Goal: Transaction & Acquisition: Purchase product/service

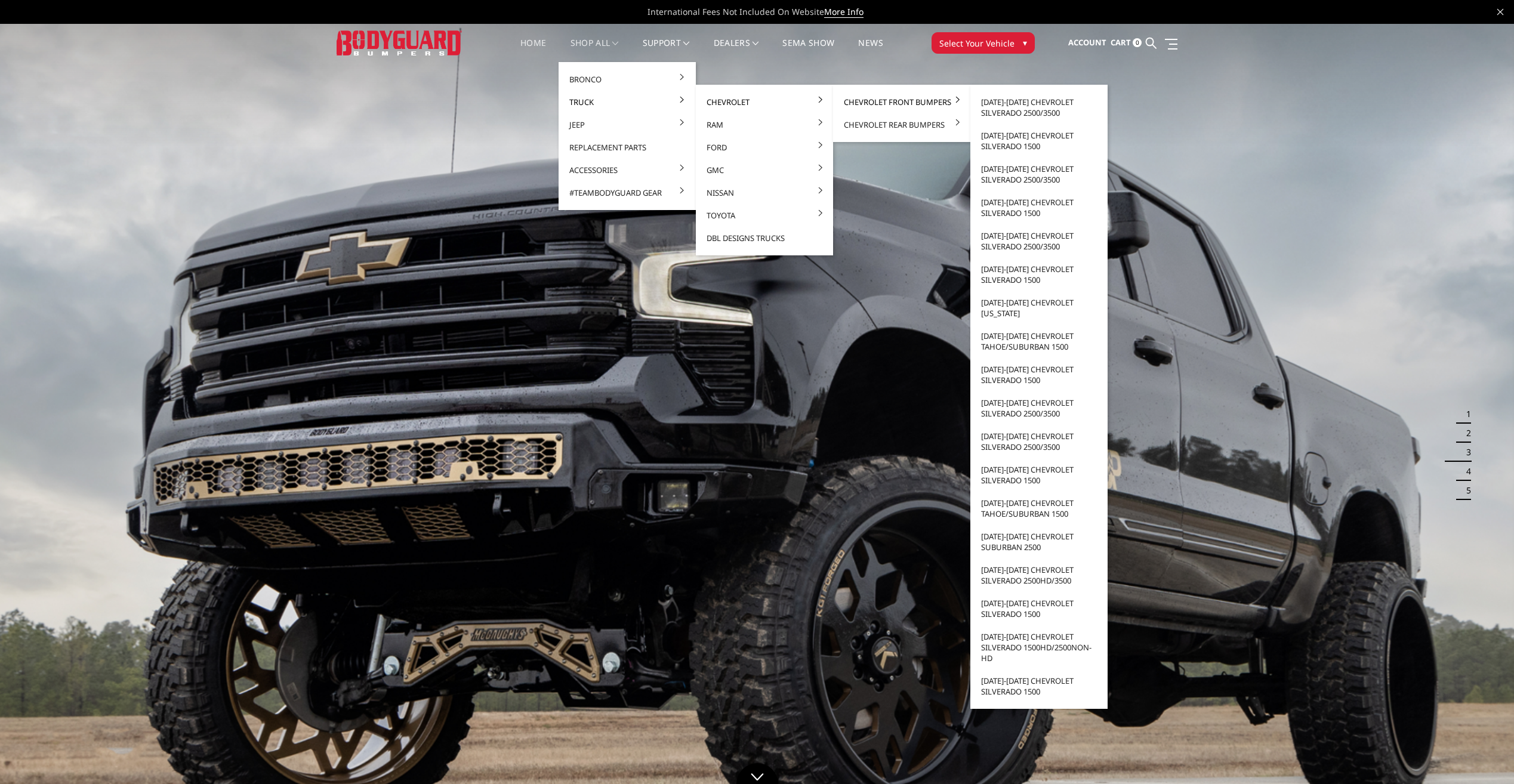
click at [867, 98] on link "Chevrolet Front Bumpers" at bounding box center [902, 101] width 128 height 23
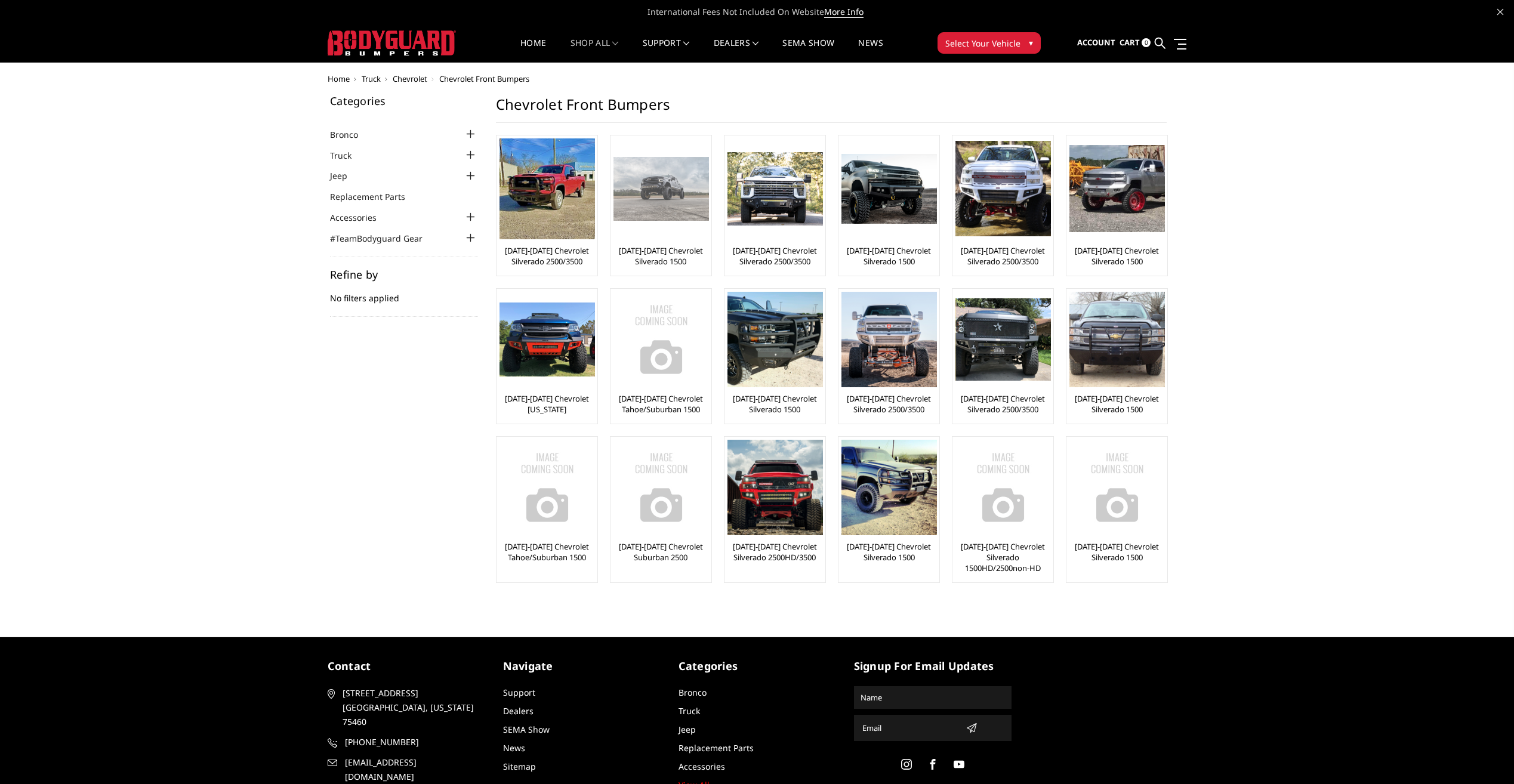
click at [651, 258] on link "[DATE]-[DATE] Chevrolet Silverado 1500" at bounding box center [661, 255] width 95 height 21
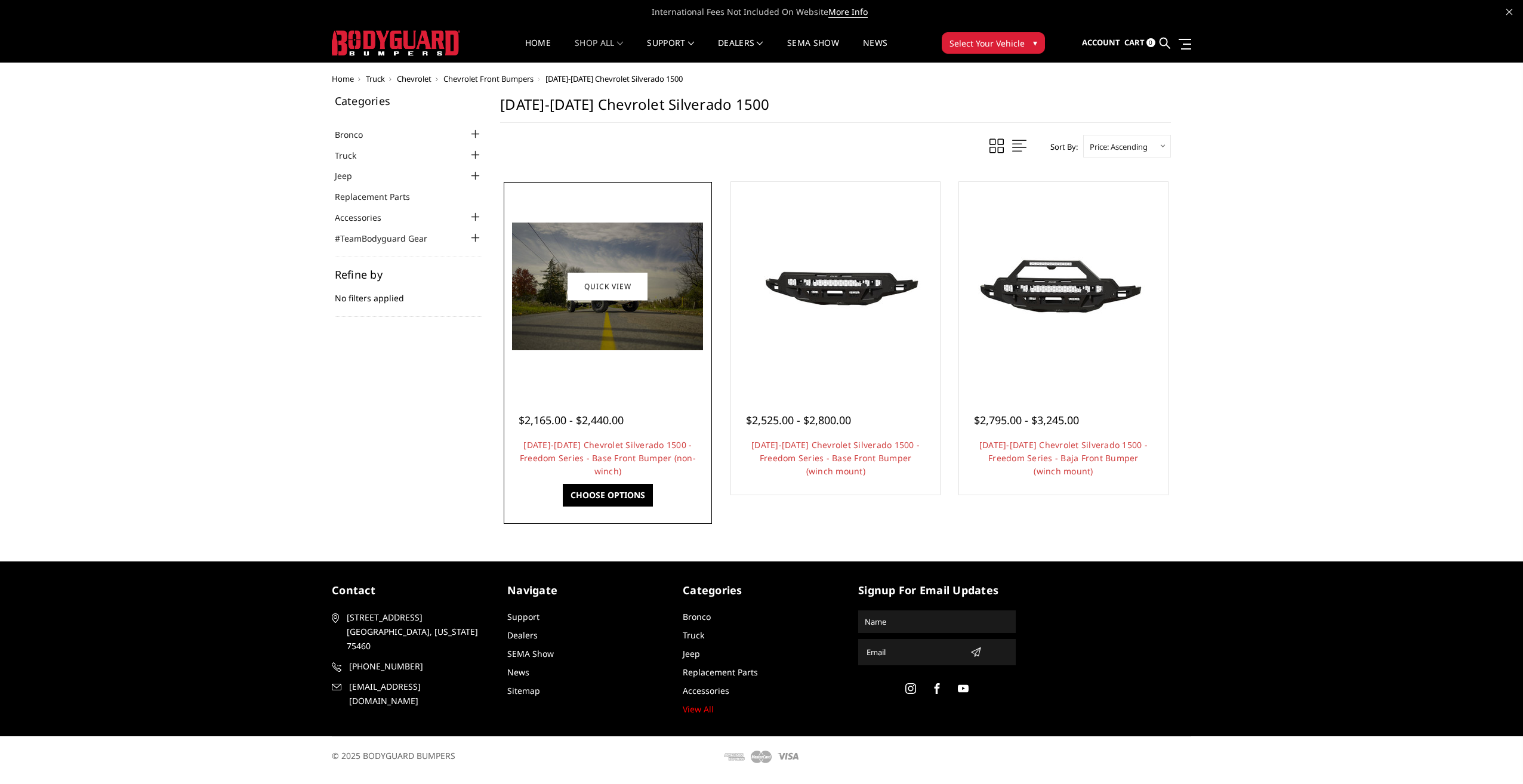
click at [638, 339] on img at bounding box center [607, 286] width 191 height 128
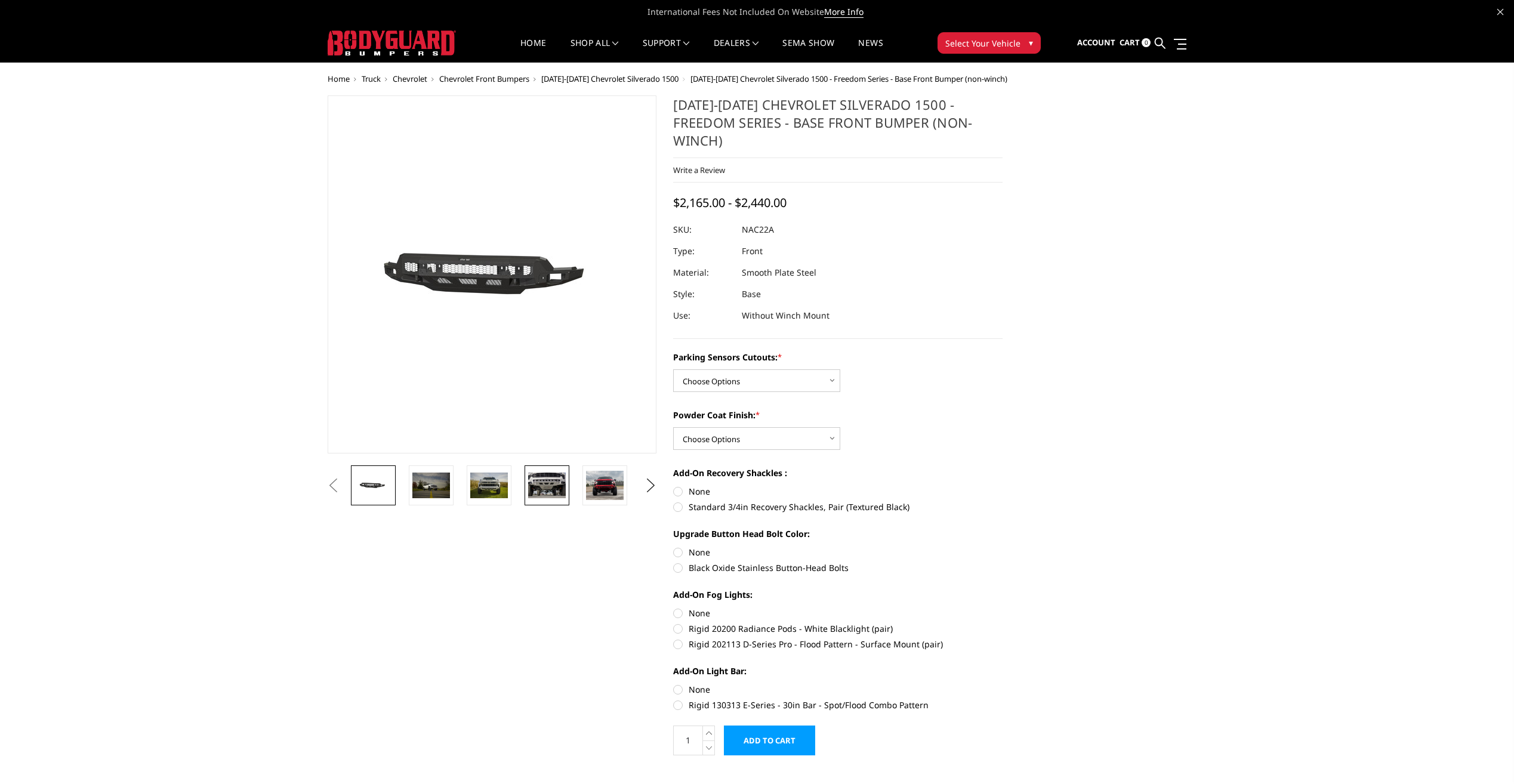
click at [561, 483] on img at bounding box center [547, 485] width 38 height 25
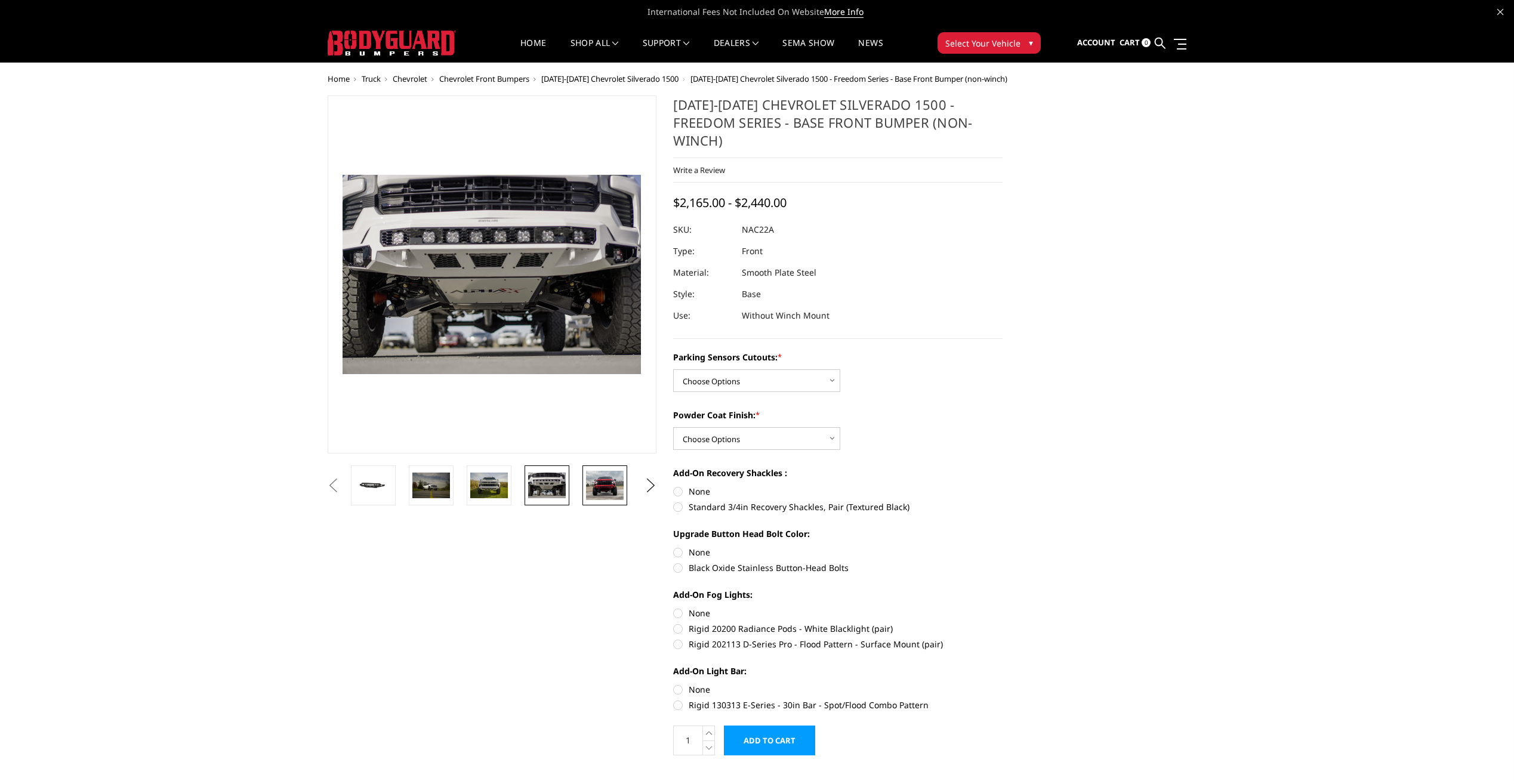
click at [595, 481] on img at bounding box center [605, 485] width 38 height 30
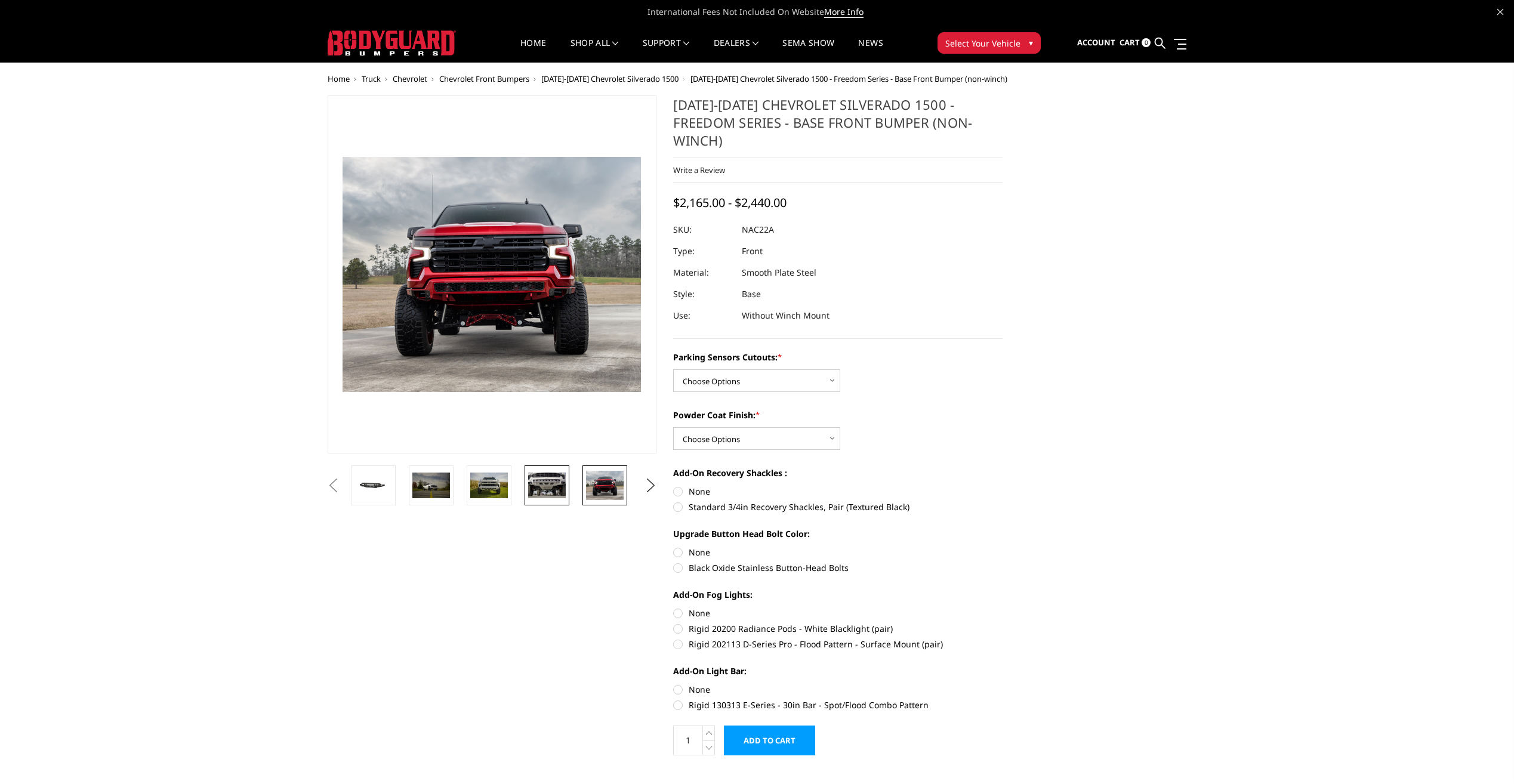
click at [568, 489] on link at bounding box center [546, 485] width 45 height 40
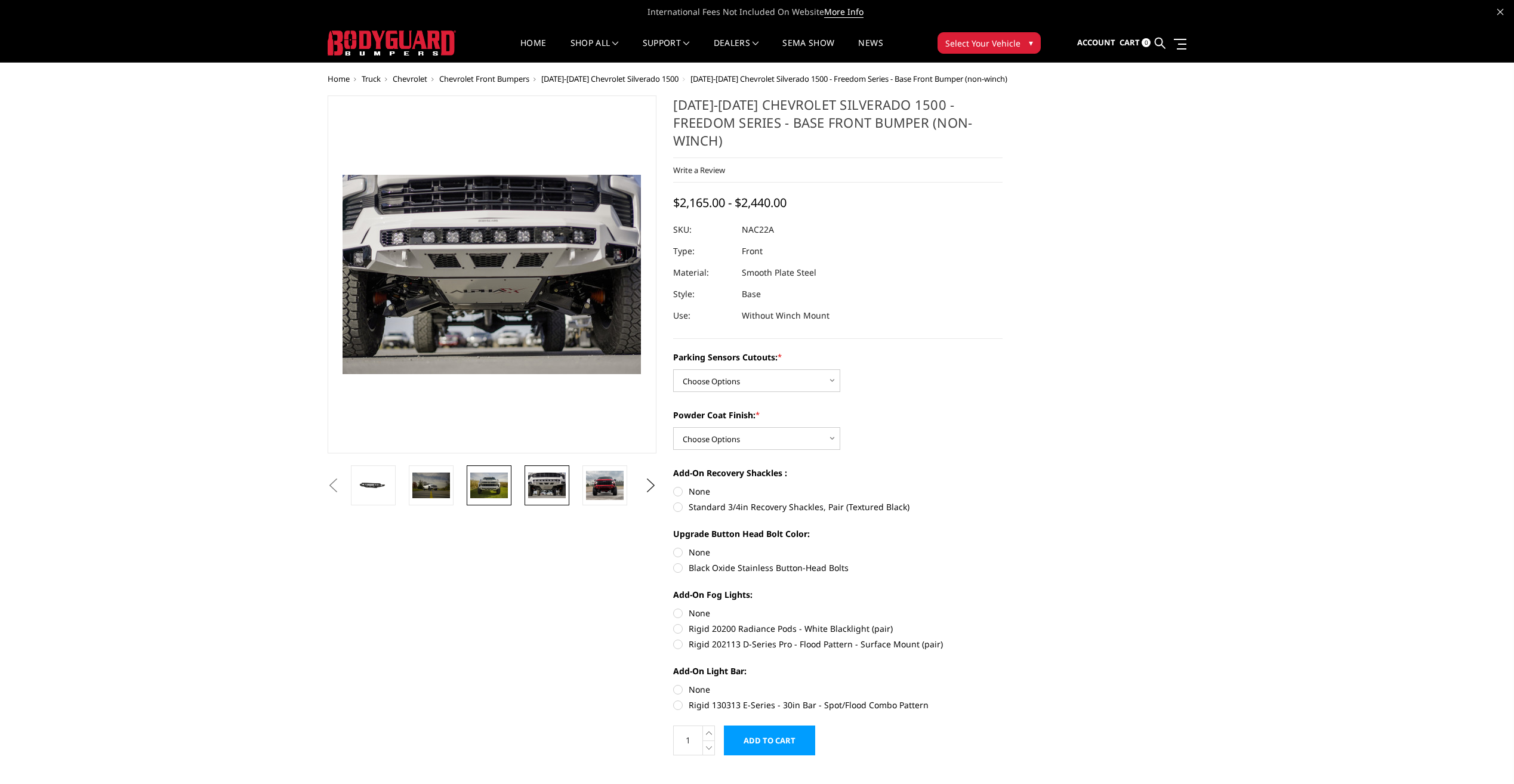
click at [501, 486] on img at bounding box center [489, 485] width 38 height 25
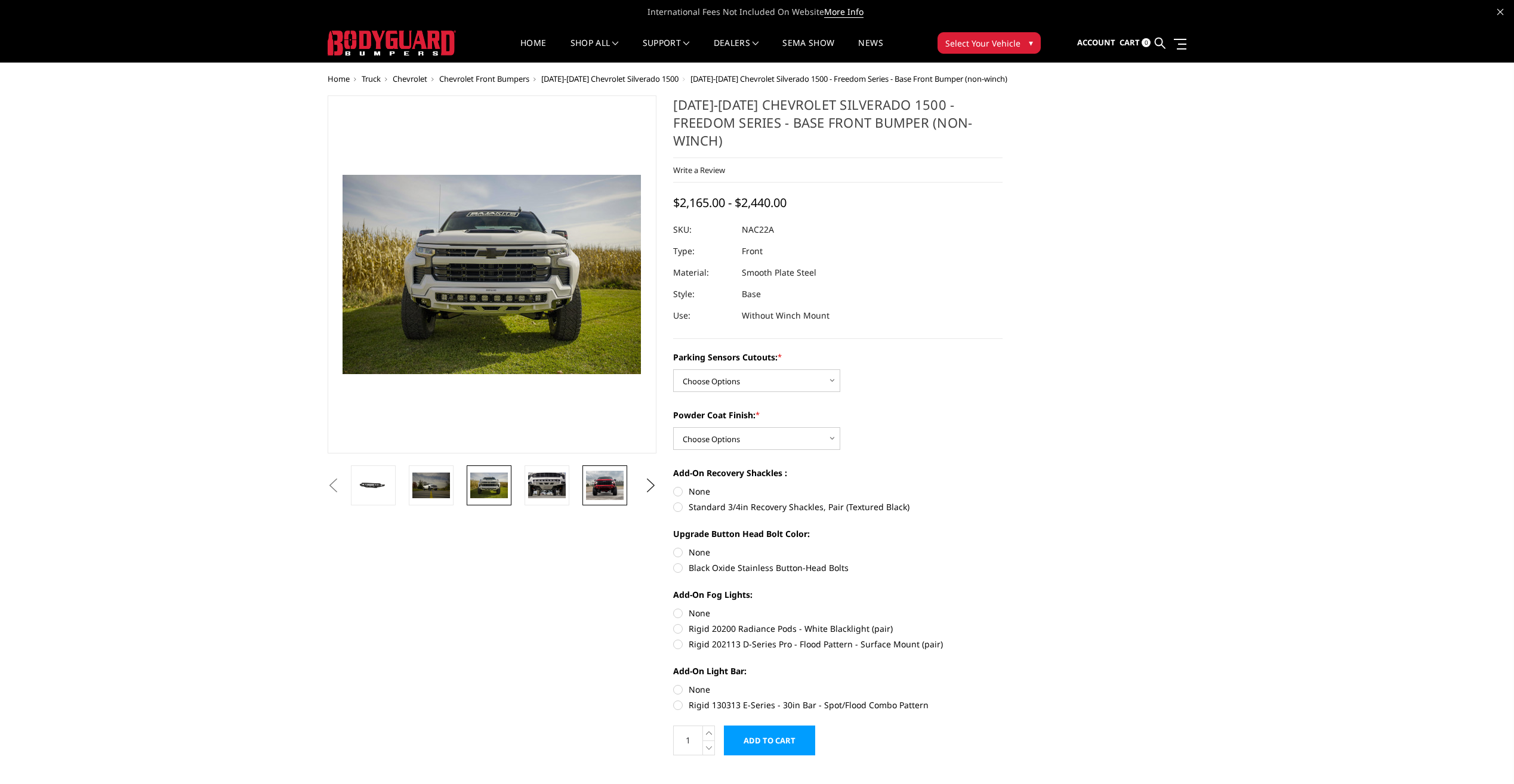
click at [597, 493] on img at bounding box center [605, 485] width 38 height 30
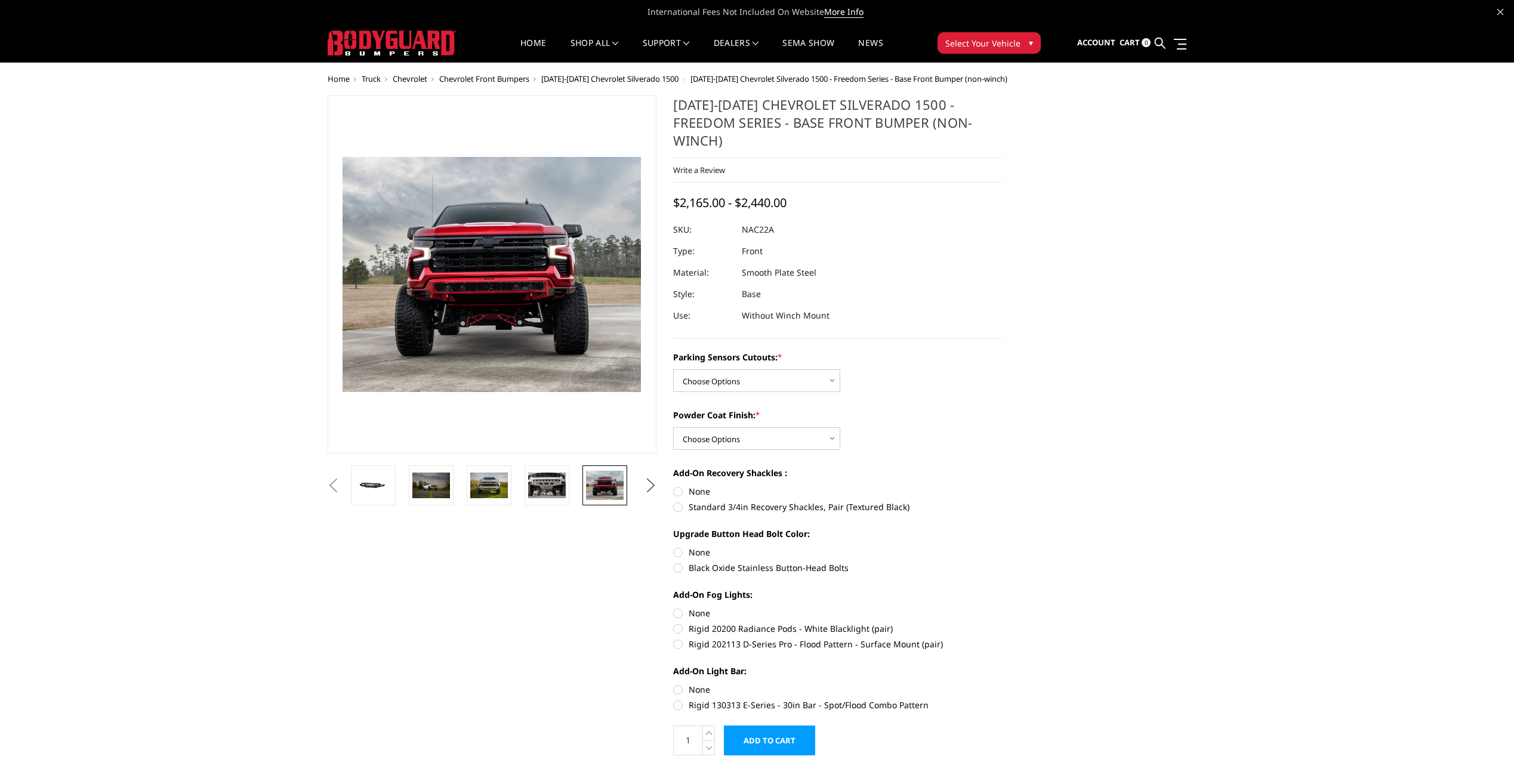
click at [647, 484] on button "Next" at bounding box center [650, 485] width 18 height 18
click at [611, 485] on img at bounding box center [605, 485] width 38 height 23
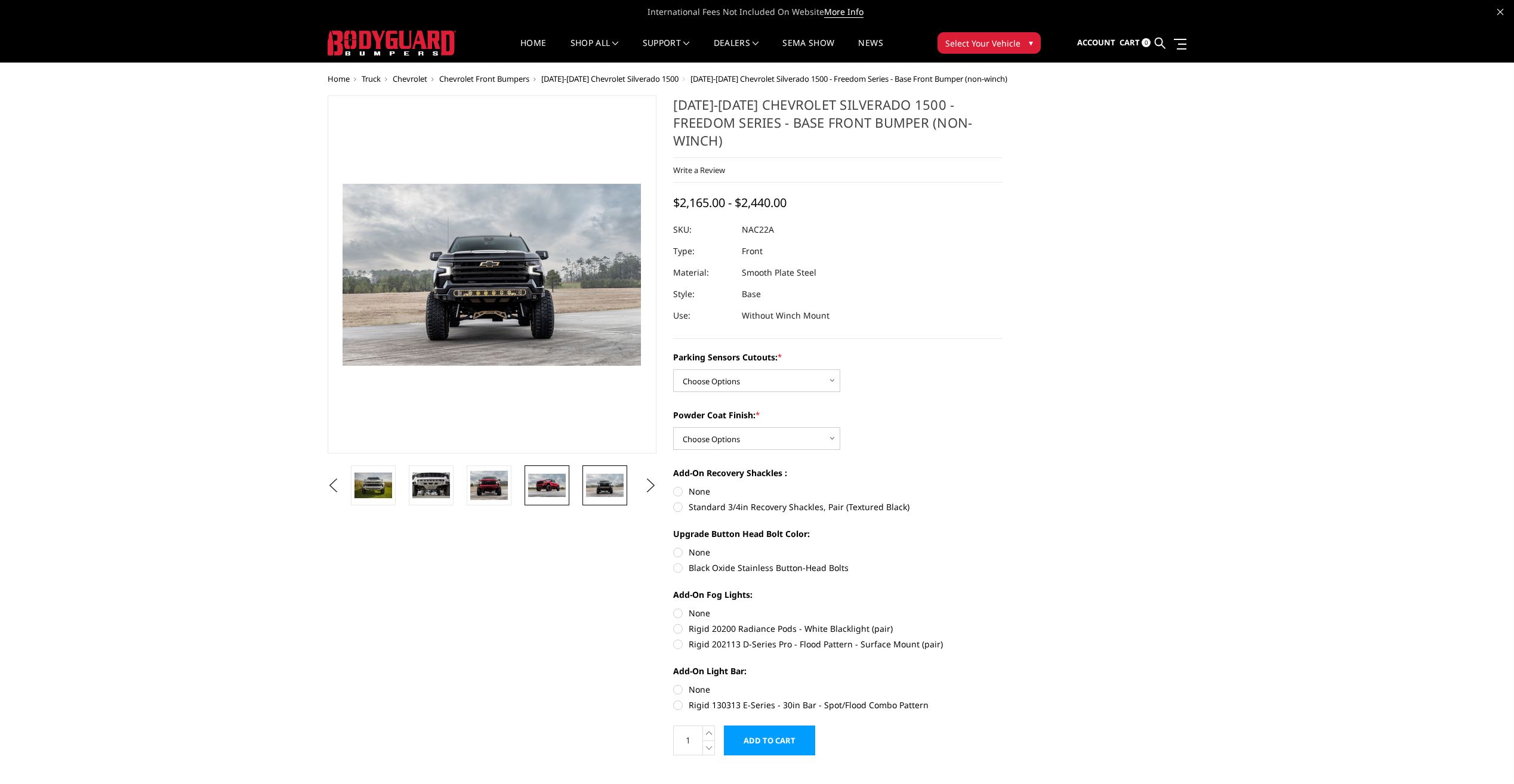
click at [558, 482] on img at bounding box center [547, 485] width 38 height 23
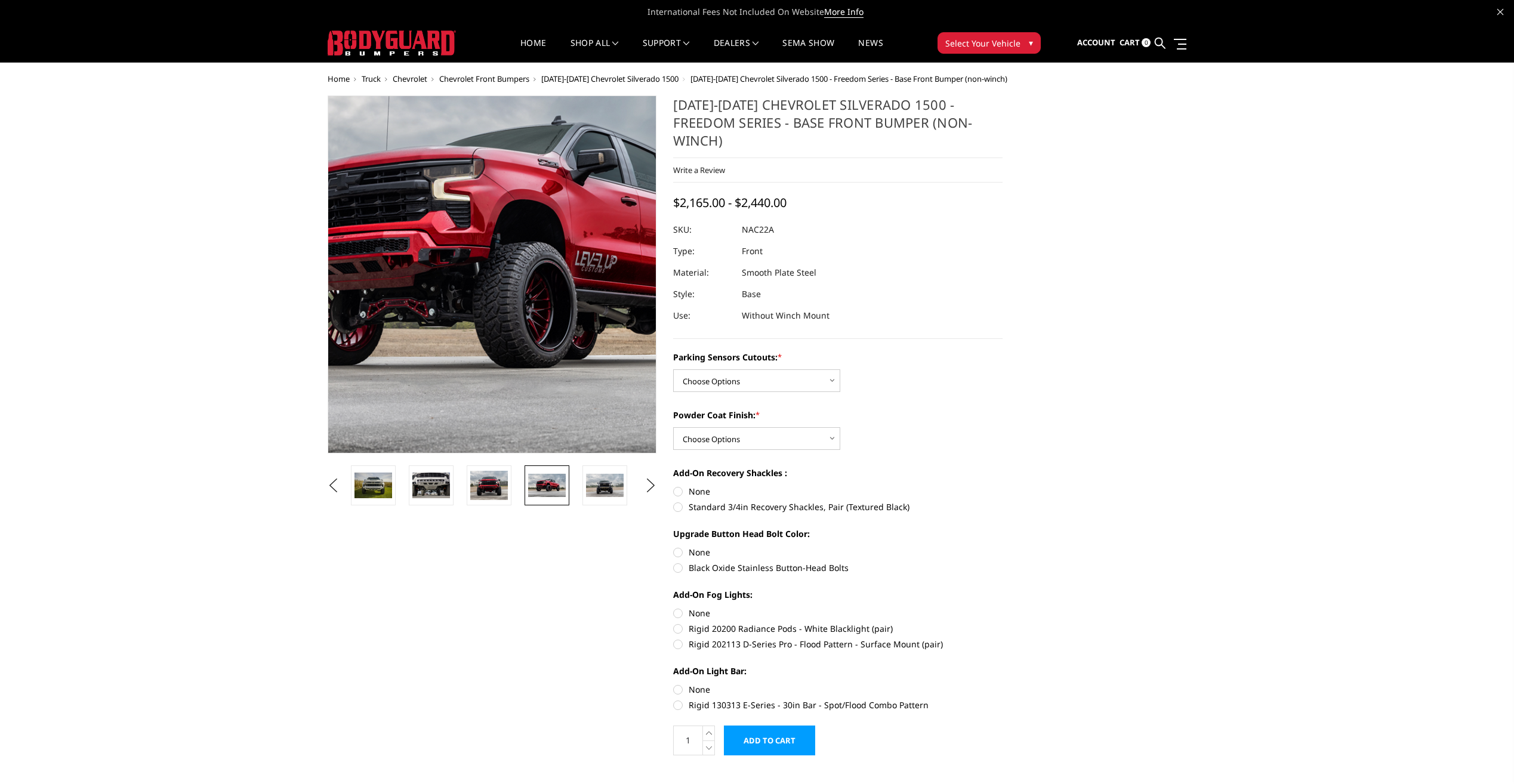
click at [450, 273] on img at bounding box center [500, 251] width 764 height 467
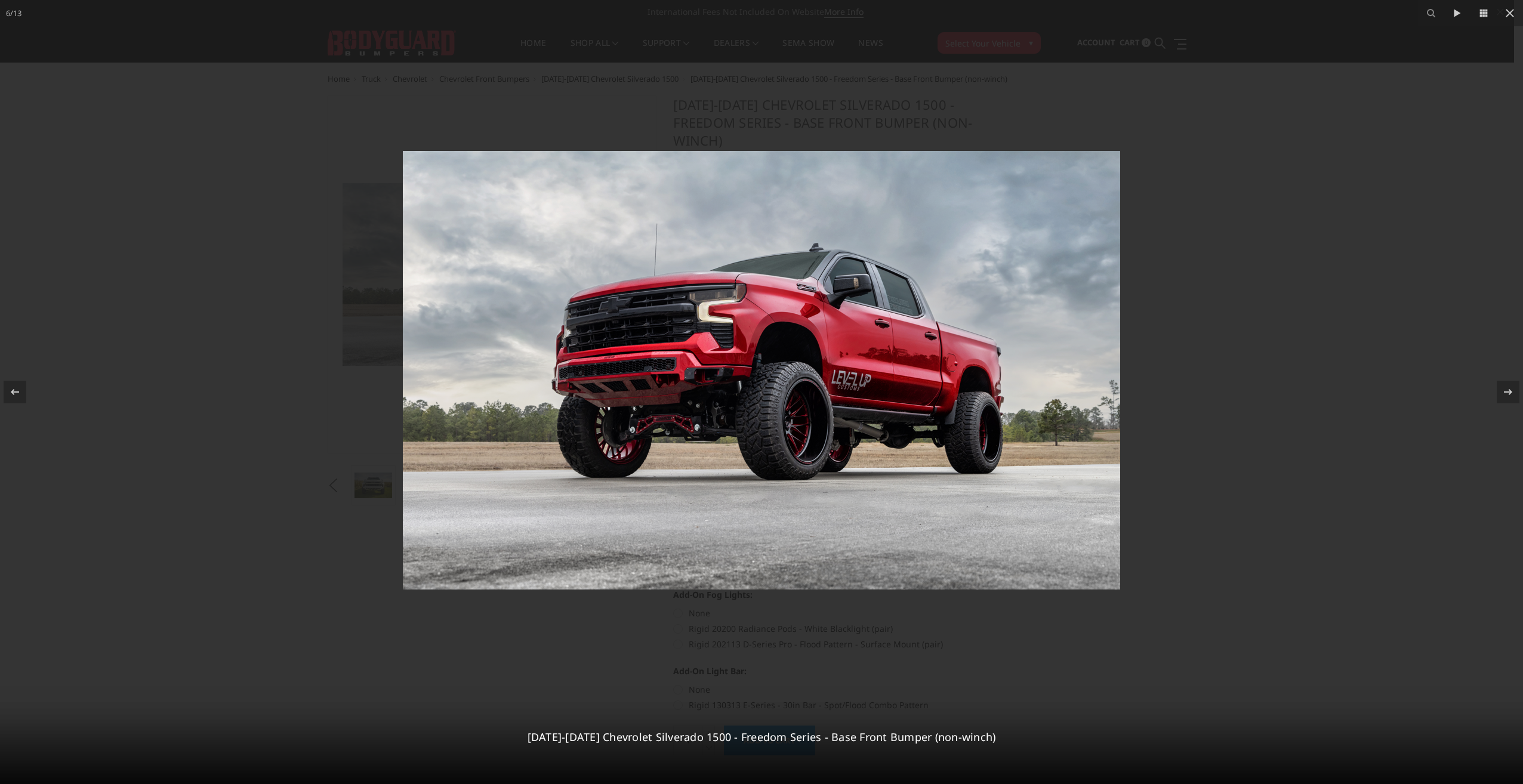
click at [1268, 337] on div at bounding box center [762, 392] width 1523 height 784
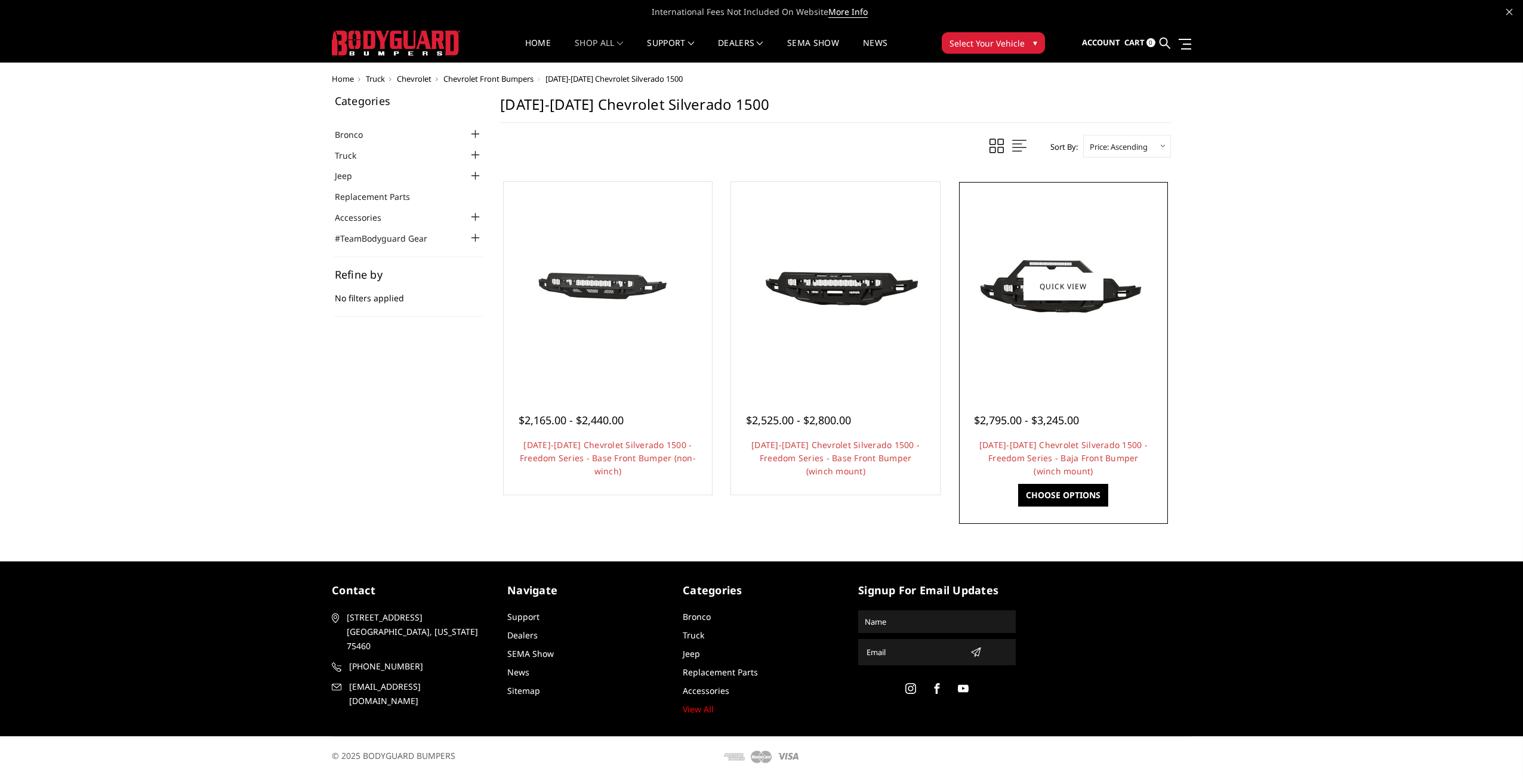
click at [1073, 317] on img at bounding box center [1063, 286] width 191 height 107
click at [949, 377] on li "Quick view $2,525.00 - $2,800.00 2022-2025 Chevrolet Silverado 1500 - Freedom S…" at bounding box center [835, 341] width 228 height 332
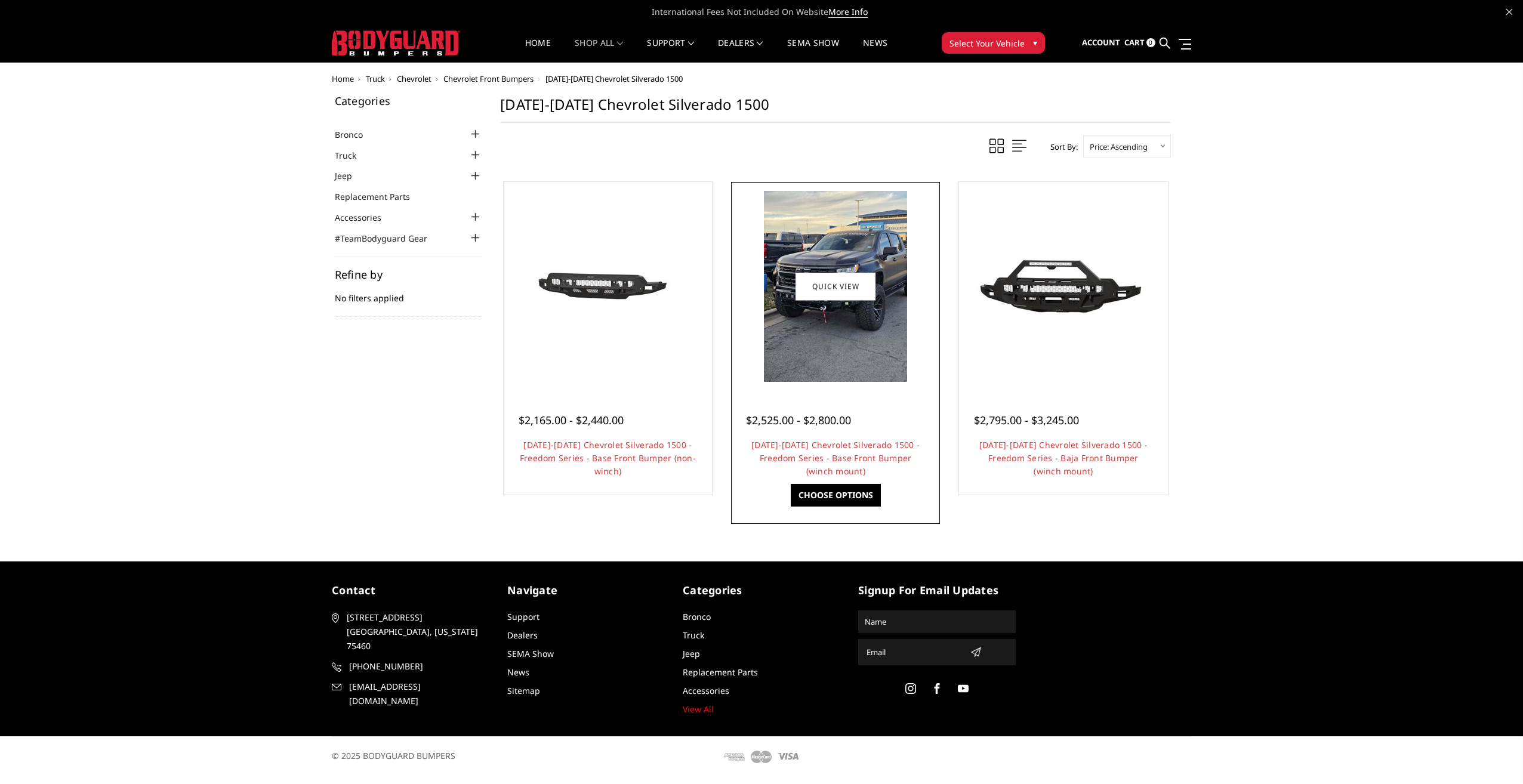
click at [887, 370] on img at bounding box center [835, 286] width 143 height 191
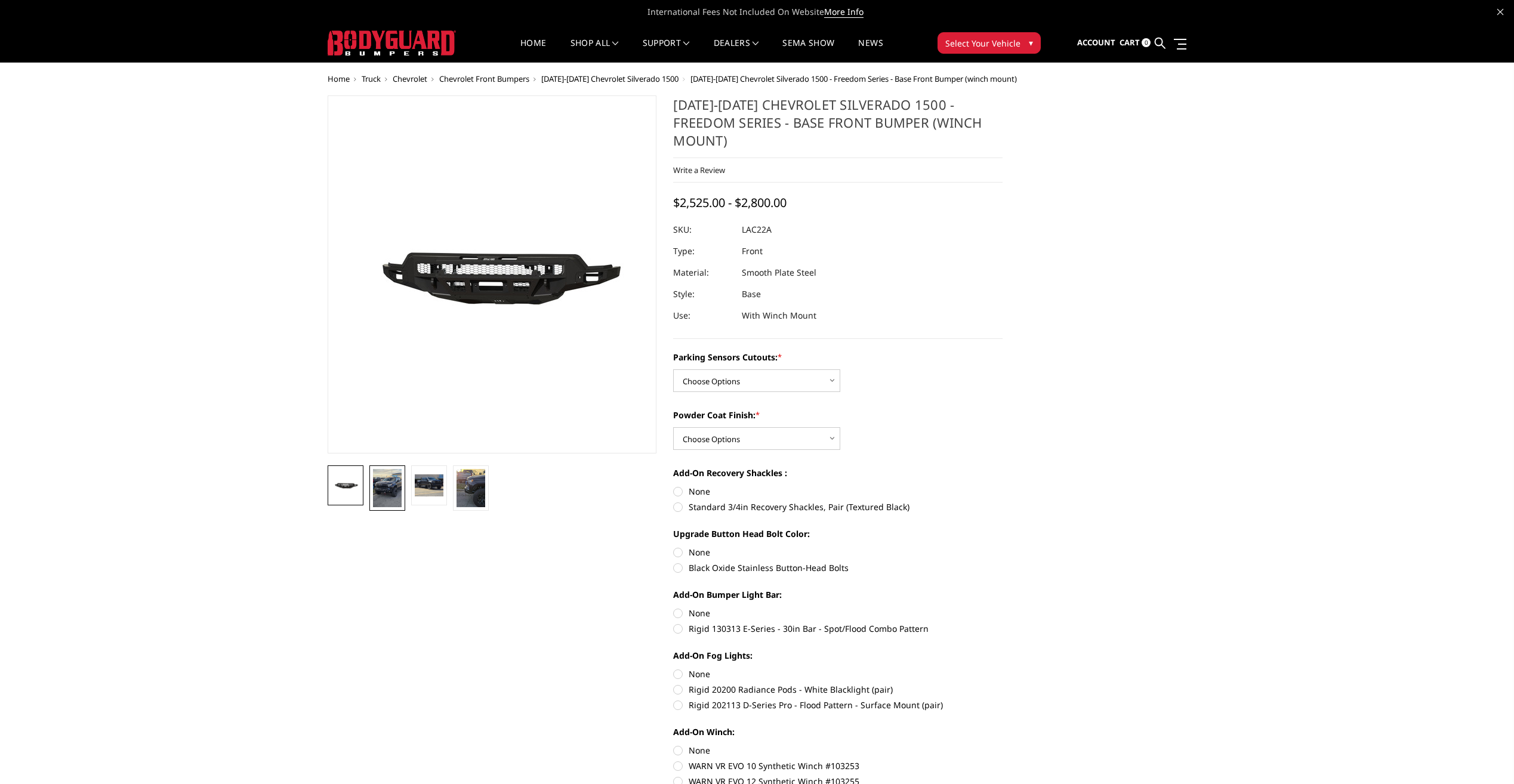
click at [386, 491] on img at bounding box center [387, 488] width 29 height 38
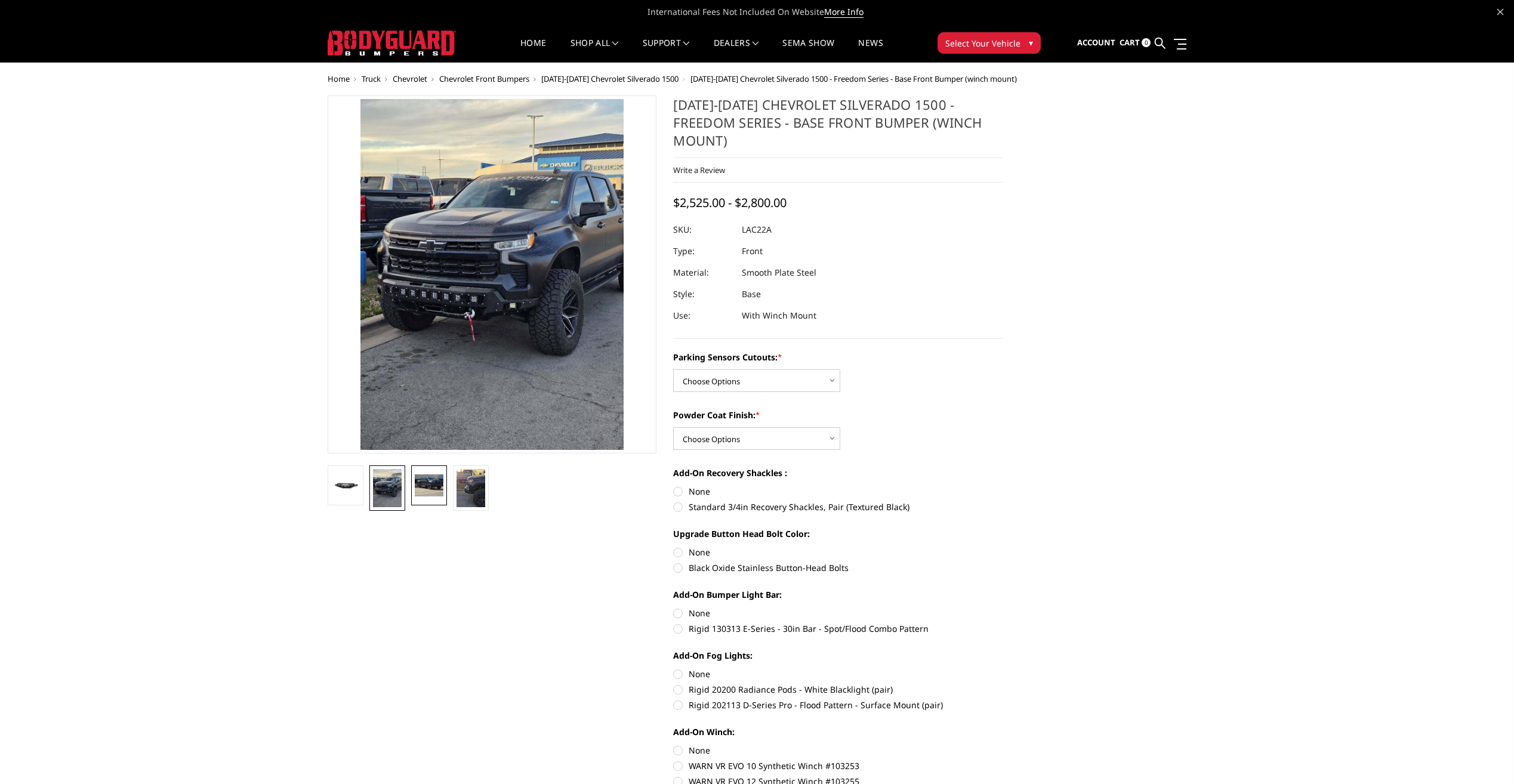
click at [435, 487] on img at bounding box center [429, 485] width 29 height 21
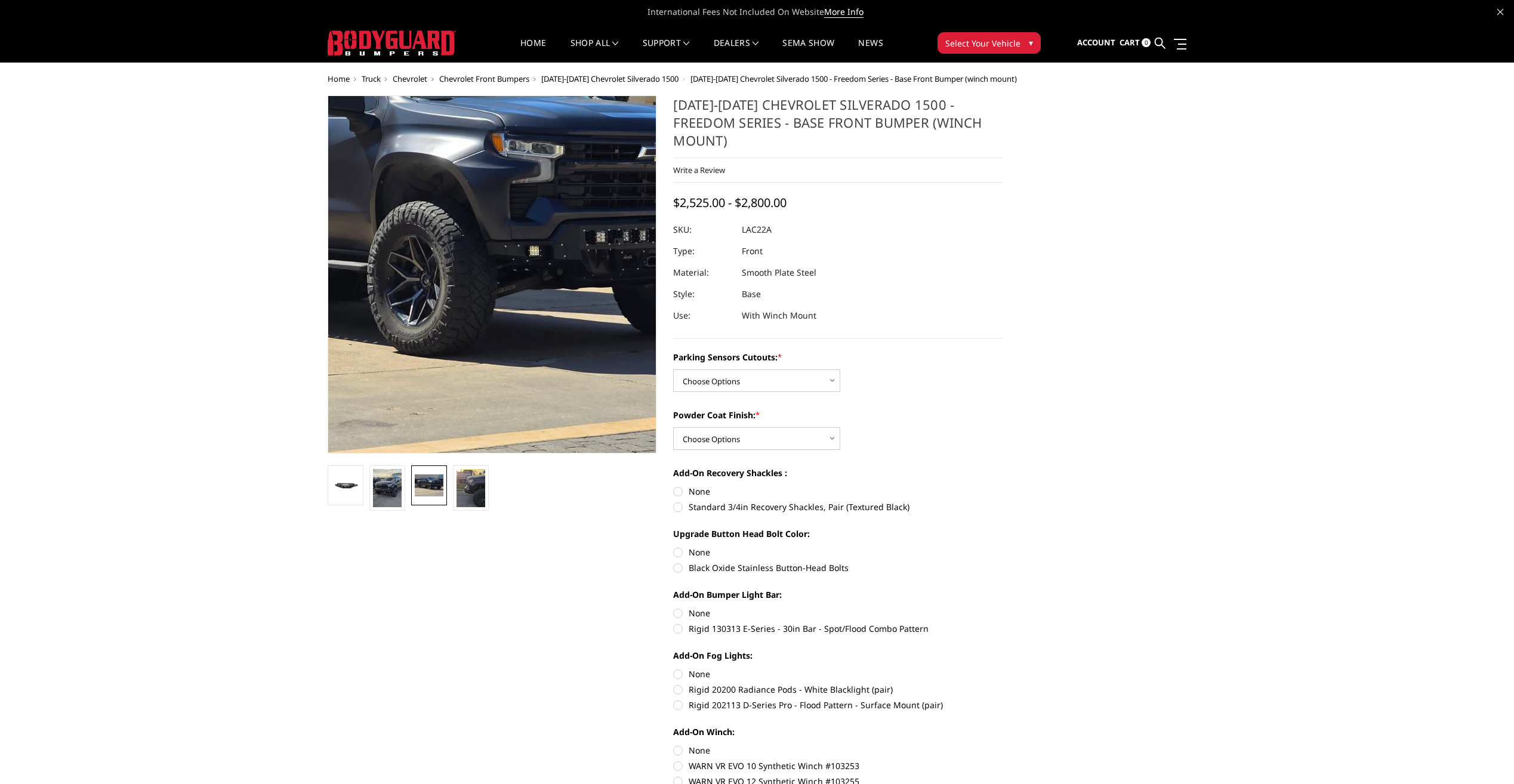
click at [557, 318] on img at bounding box center [407, 248] width 764 height 573
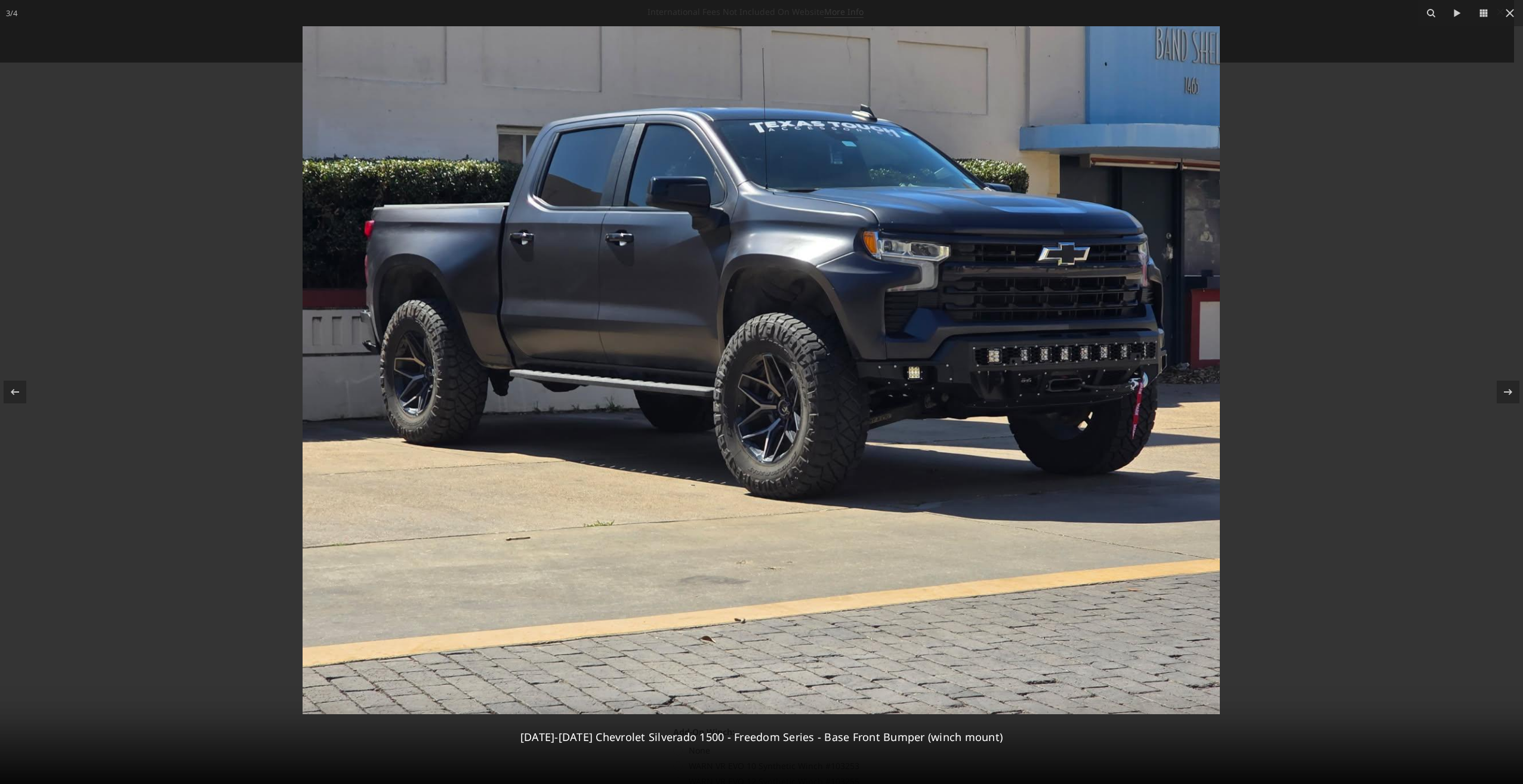
click at [881, 422] on img at bounding box center [761, 370] width 917 height 688
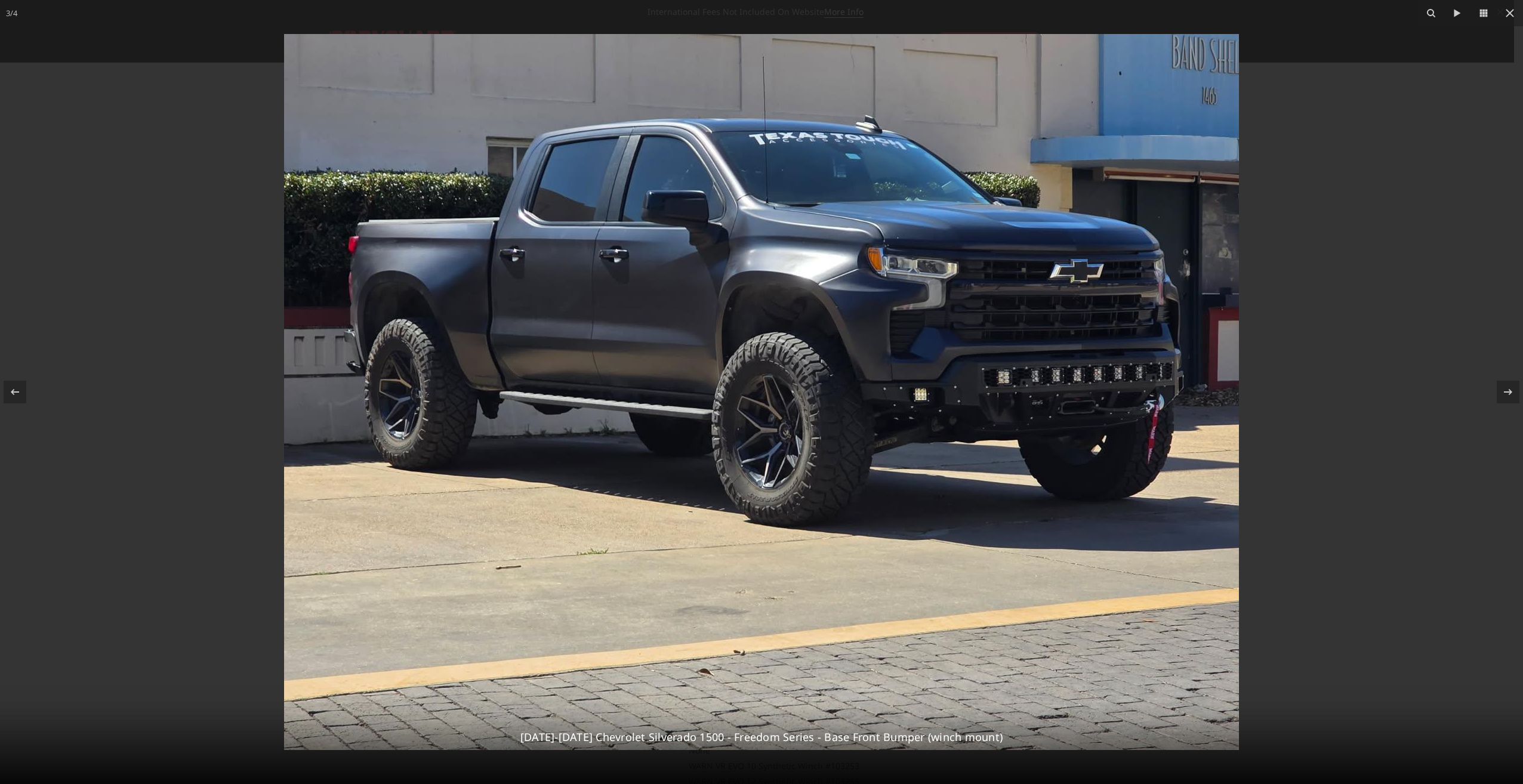
click at [982, 456] on img at bounding box center [762, 392] width 955 height 716
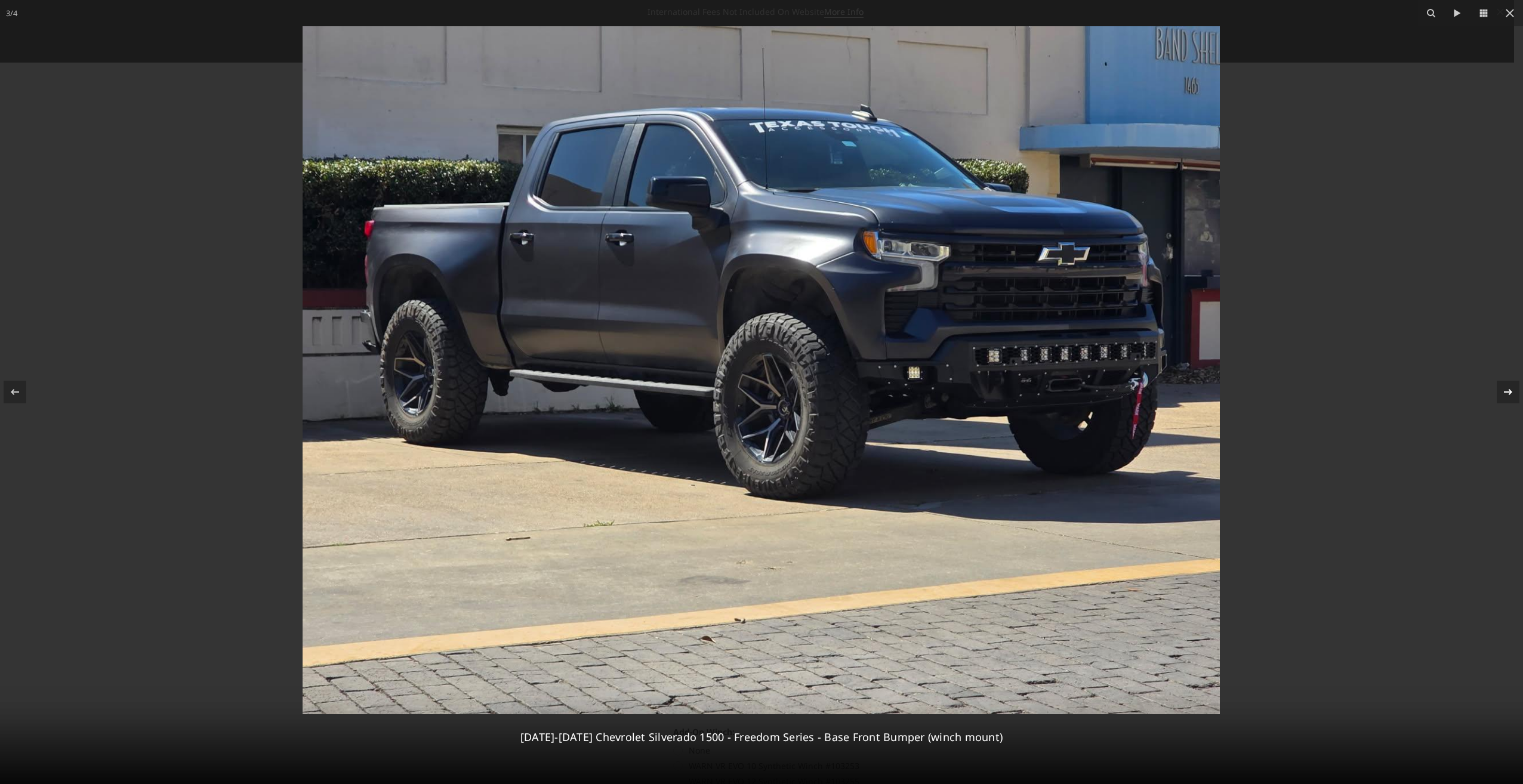
click at [1509, 398] on icon at bounding box center [1508, 392] width 14 height 14
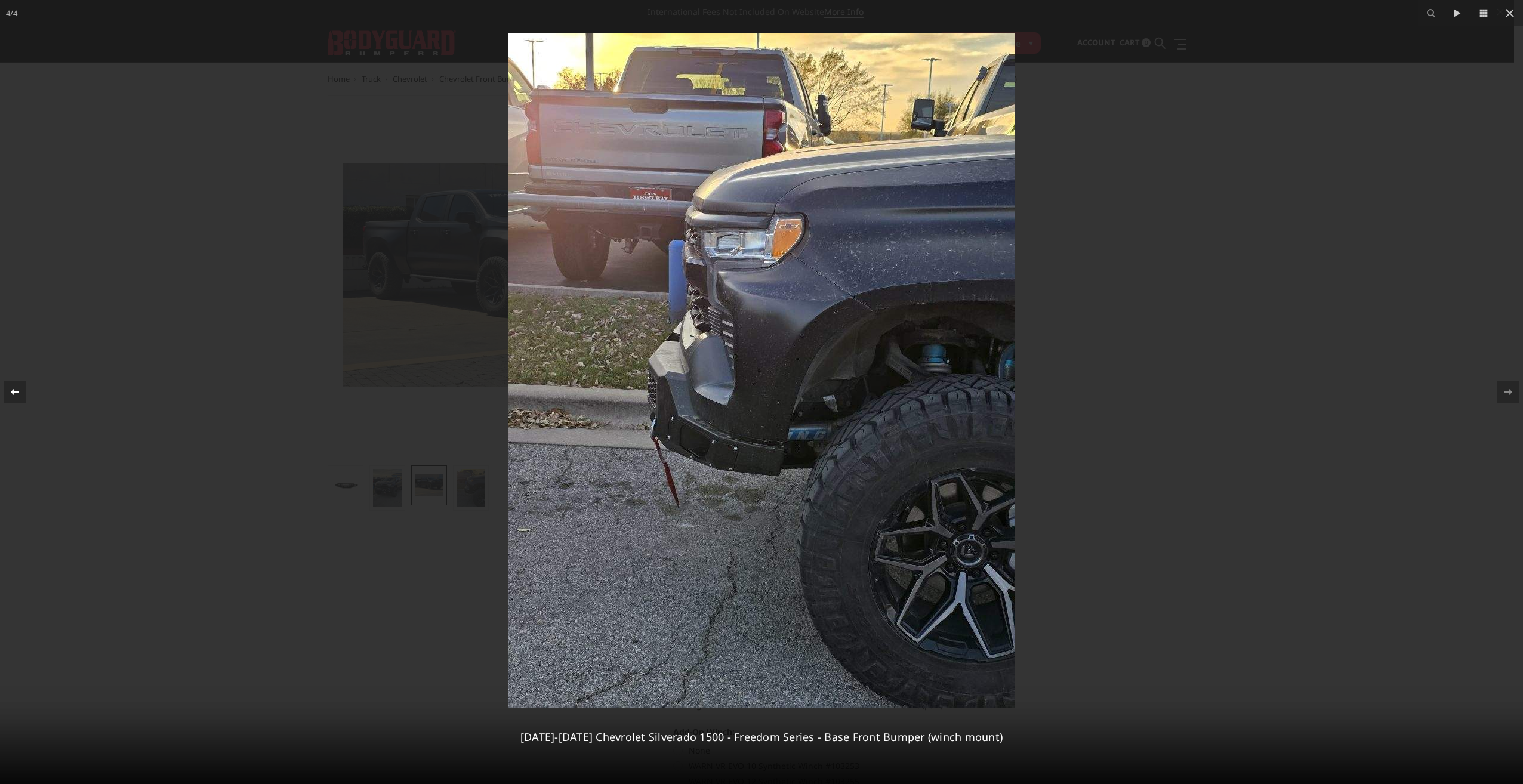
click at [14, 393] on icon at bounding box center [15, 392] width 14 height 14
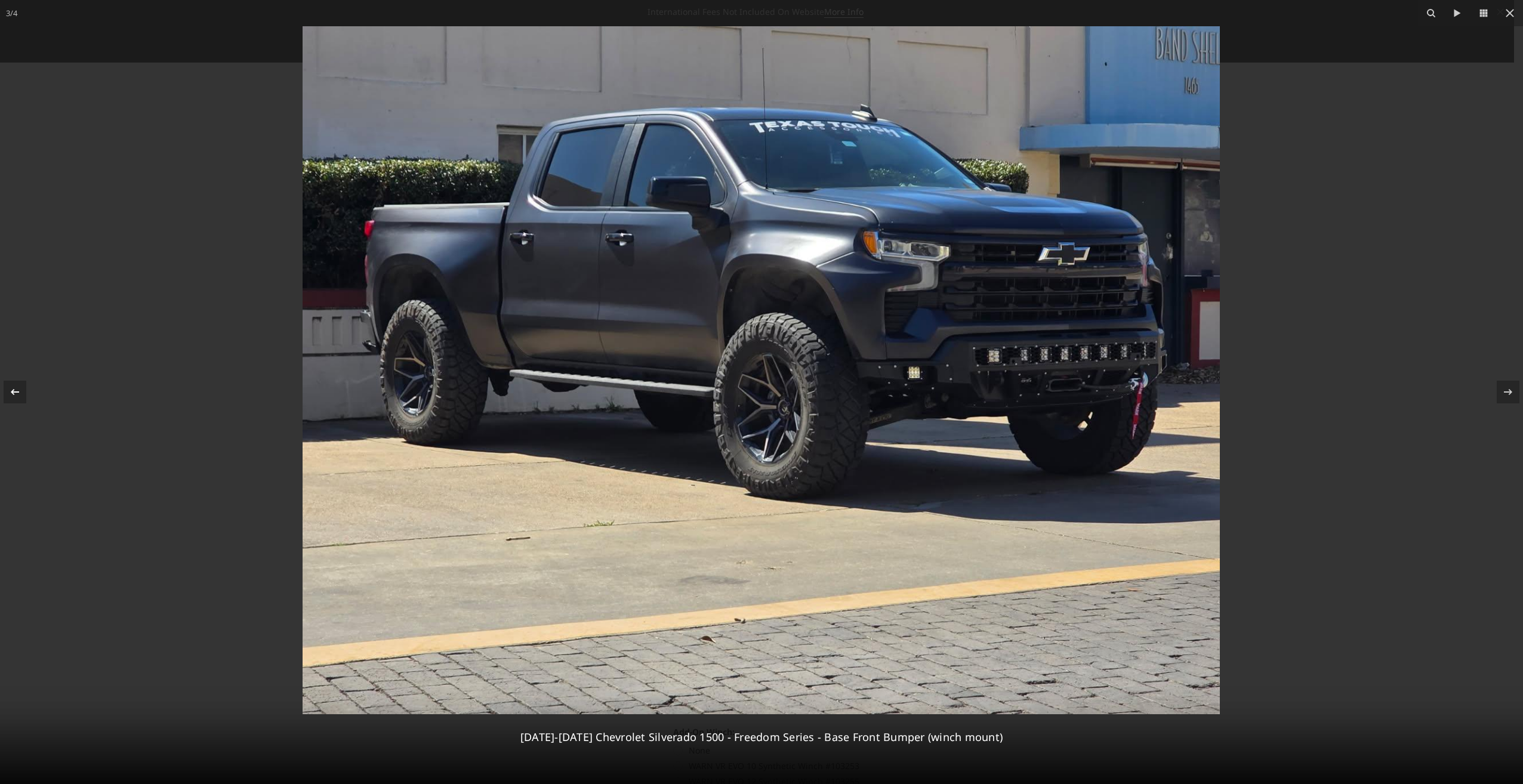
click at [14, 393] on icon at bounding box center [15, 392] width 14 height 14
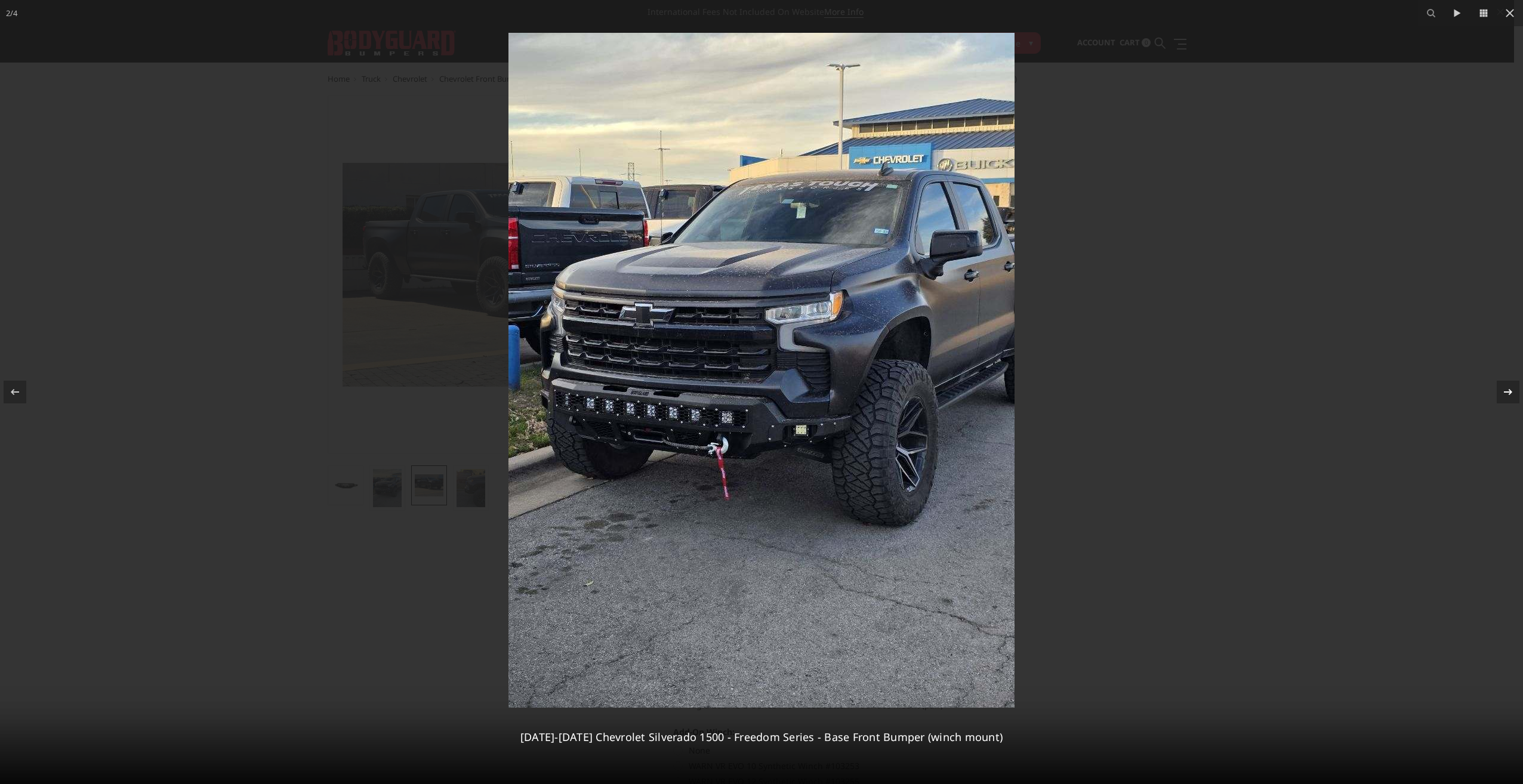
click at [1500, 392] on div at bounding box center [1508, 392] width 23 height 23
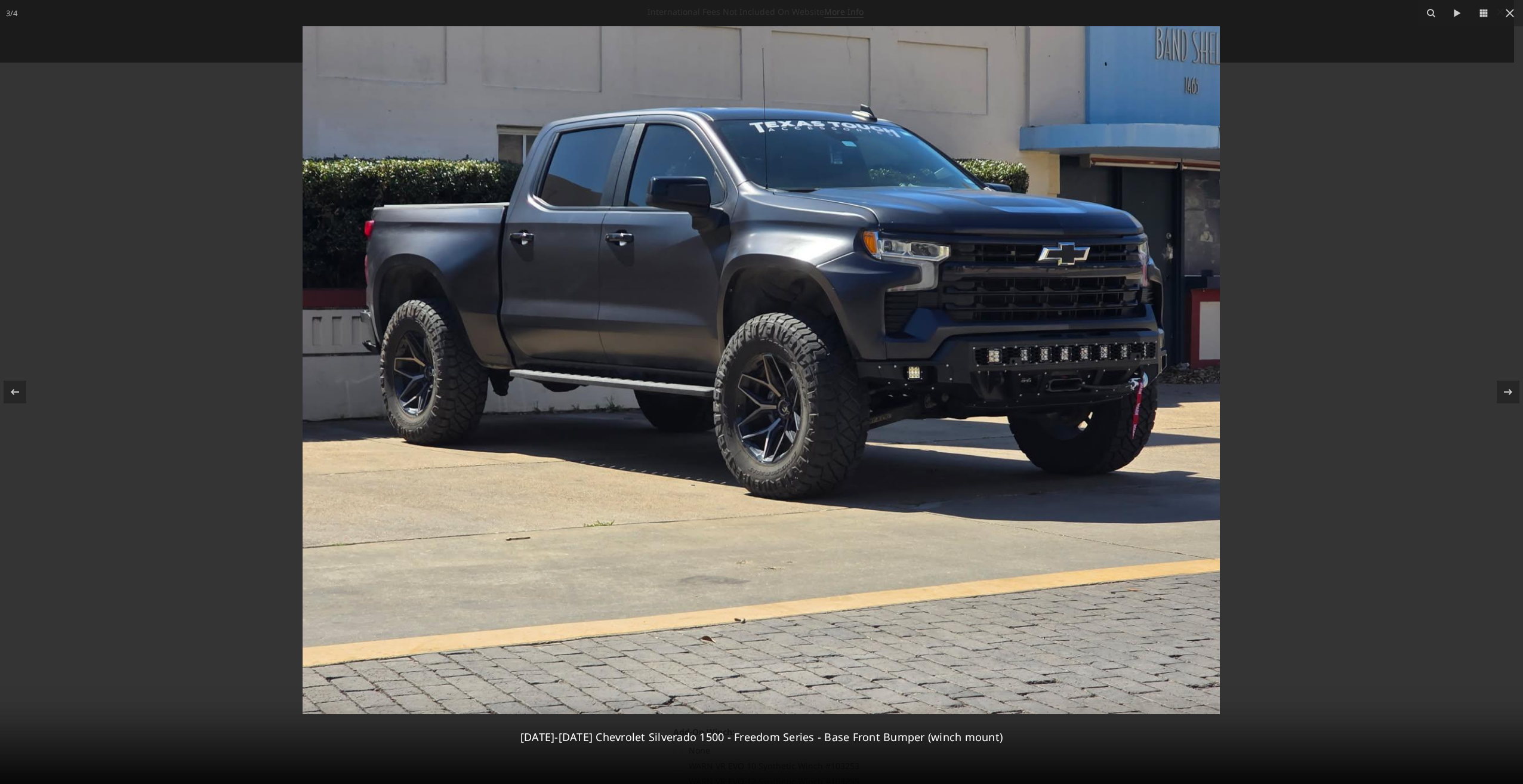
click at [168, 147] on div at bounding box center [762, 392] width 1523 height 784
